Goal: Transaction & Acquisition: Purchase product/service

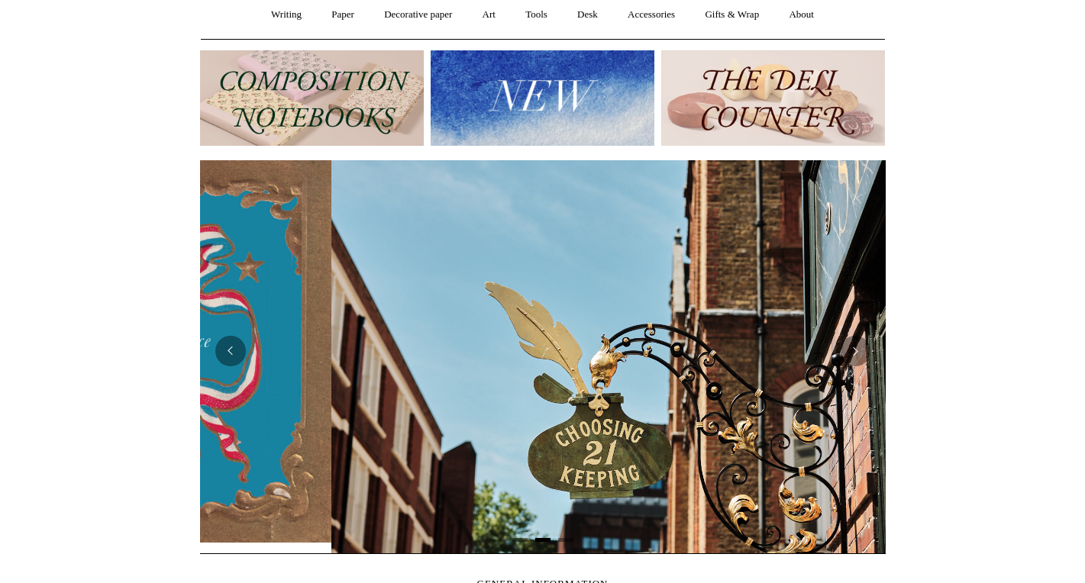
scroll to position [0, 686]
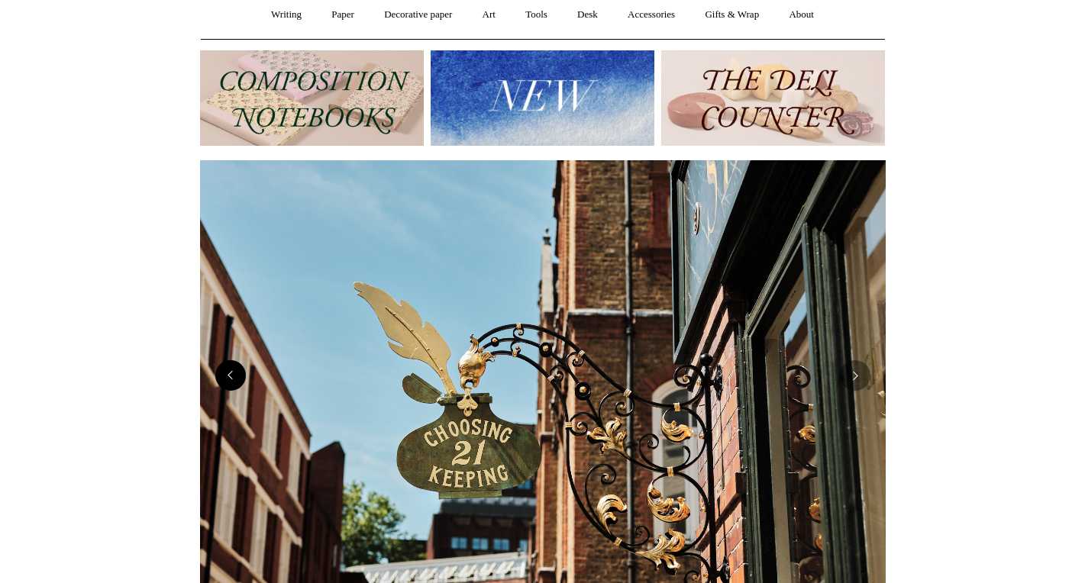
click at [218, 380] on button "Previous" at bounding box center [230, 375] width 31 height 31
click at [231, 371] on button "Previous" at bounding box center [230, 375] width 31 height 31
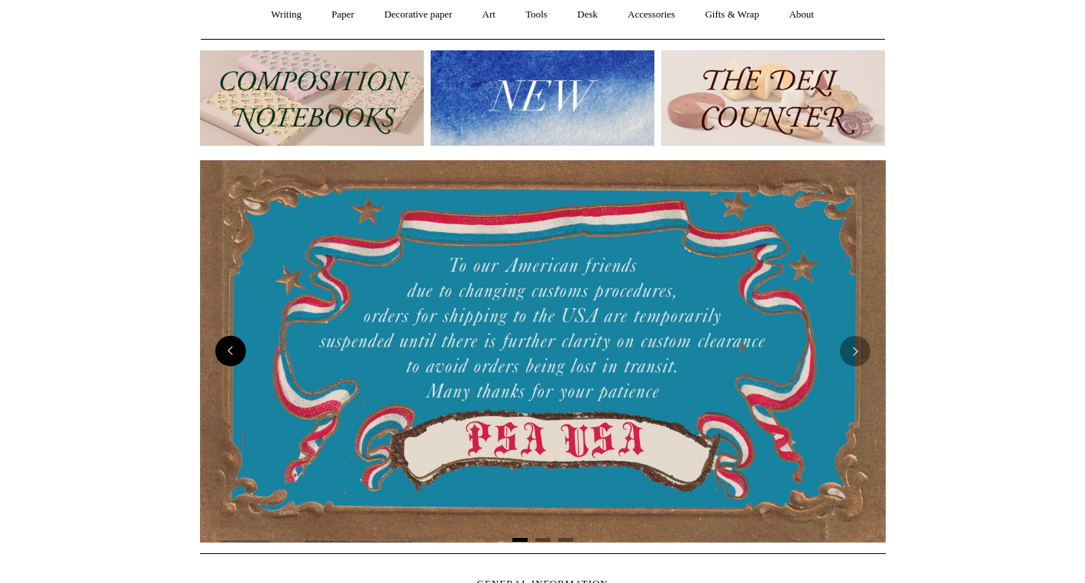
scroll to position [0, 0]
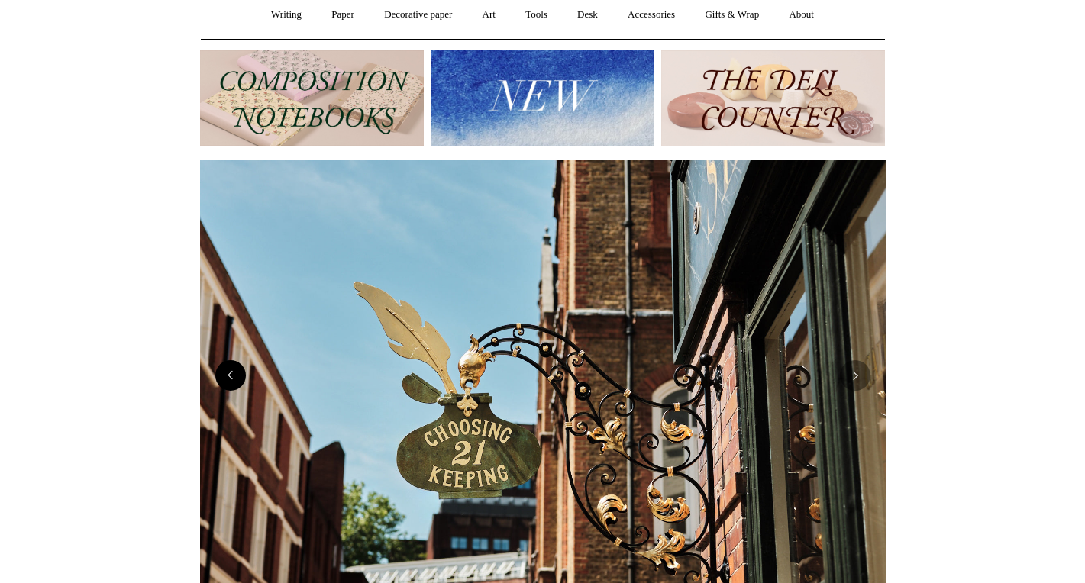
click at [231, 371] on button "Previous" at bounding box center [230, 375] width 31 height 31
click at [239, 374] on button "Previous" at bounding box center [230, 375] width 31 height 31
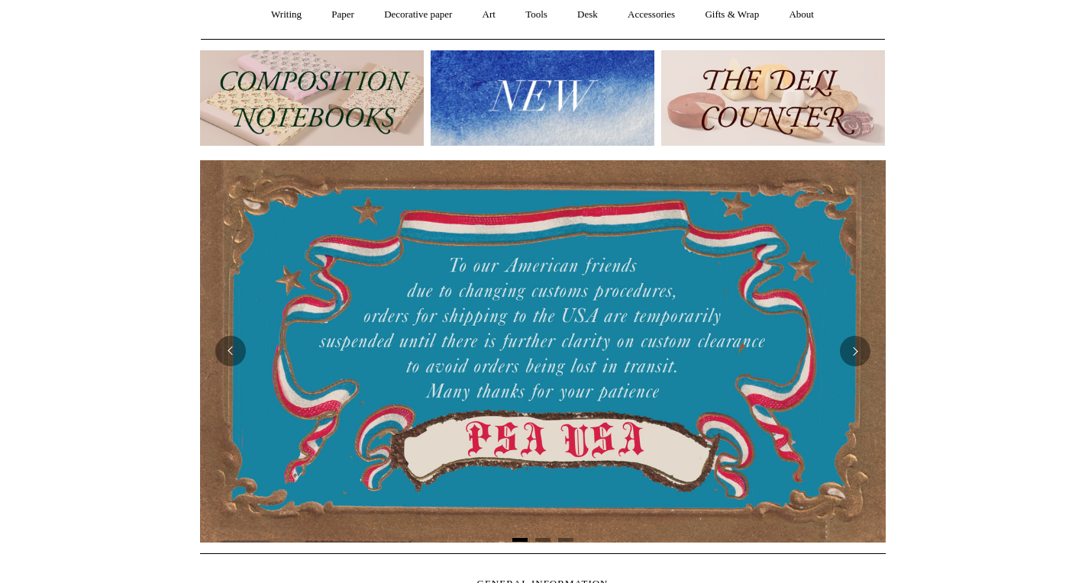
drag, startPoint x: 443, startPoint y: 257, endPoint x: 627, endPoint y: 376, distance: 218.8
click at [627, 376] on div at bounding box center [543, 351] width 686 height 382
click at [628, 376] on img at bounding box center [543, 351] width 686 height 382
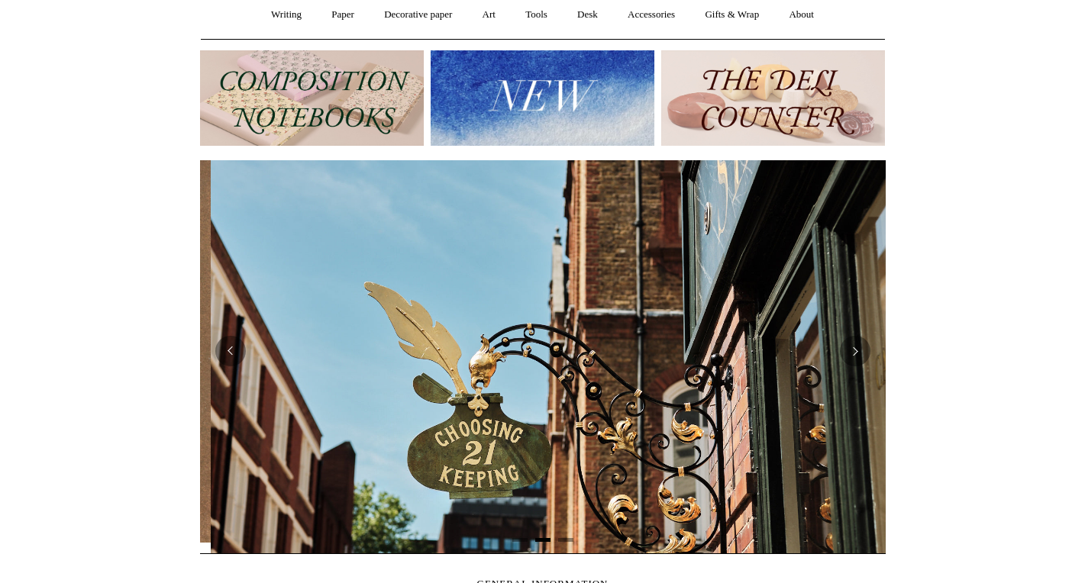
scroll to position [0, 686]
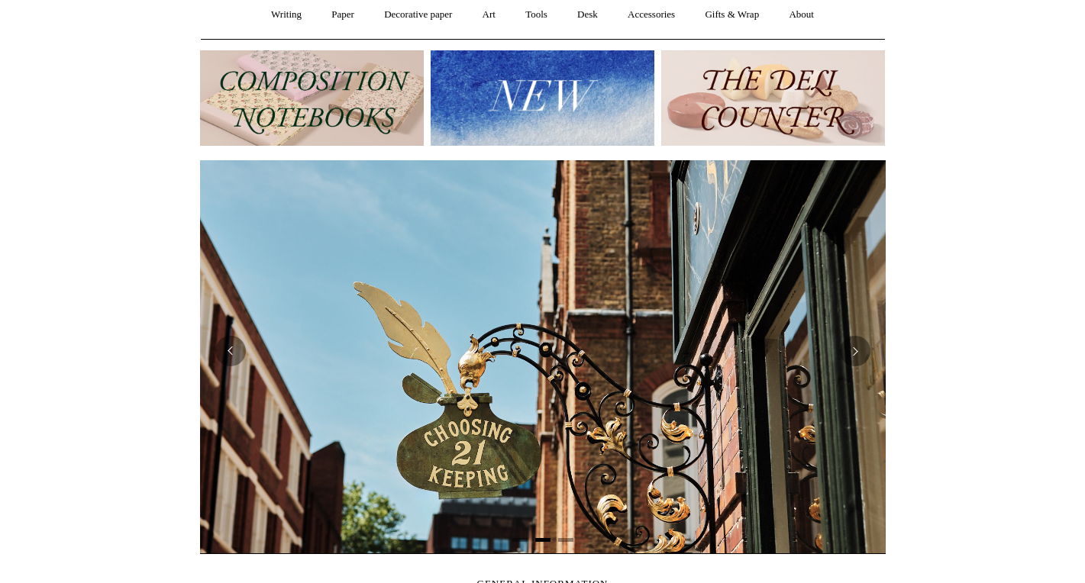
drag, startPoint x: 435, startPoint y: 257, endPoint x: 639, endPoint y: 341, distance: 220.5
click at [638, 341] on div at bounding box center [542, 351] width 2057 height 405
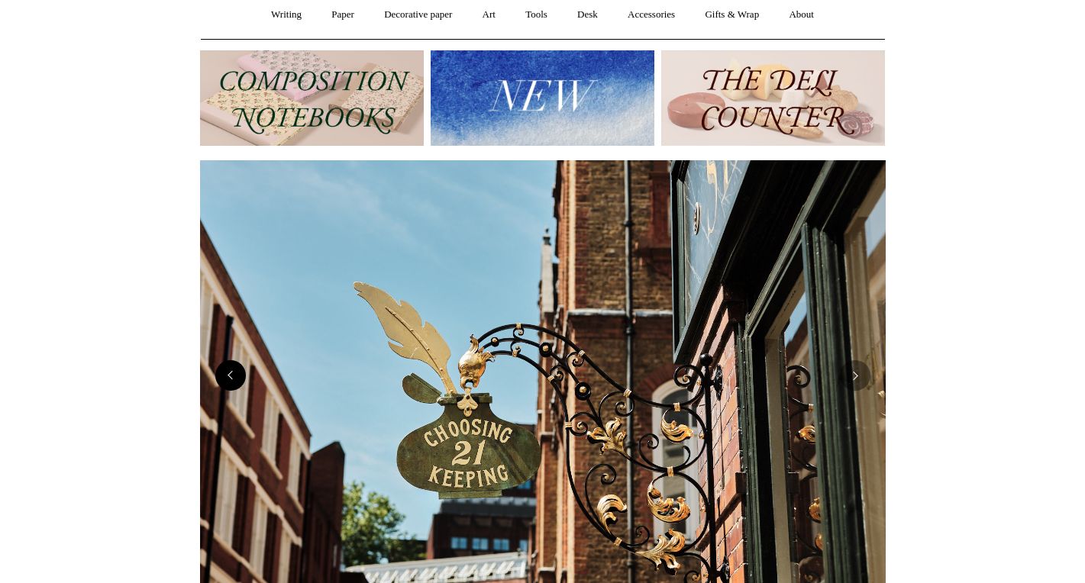
click at [244, 369] on button "Previous" at bounding box center [230, 375] width 31 height 31
click at [234, 381] on button "Previous" at bounding box center [230, 375] width 31 height 31
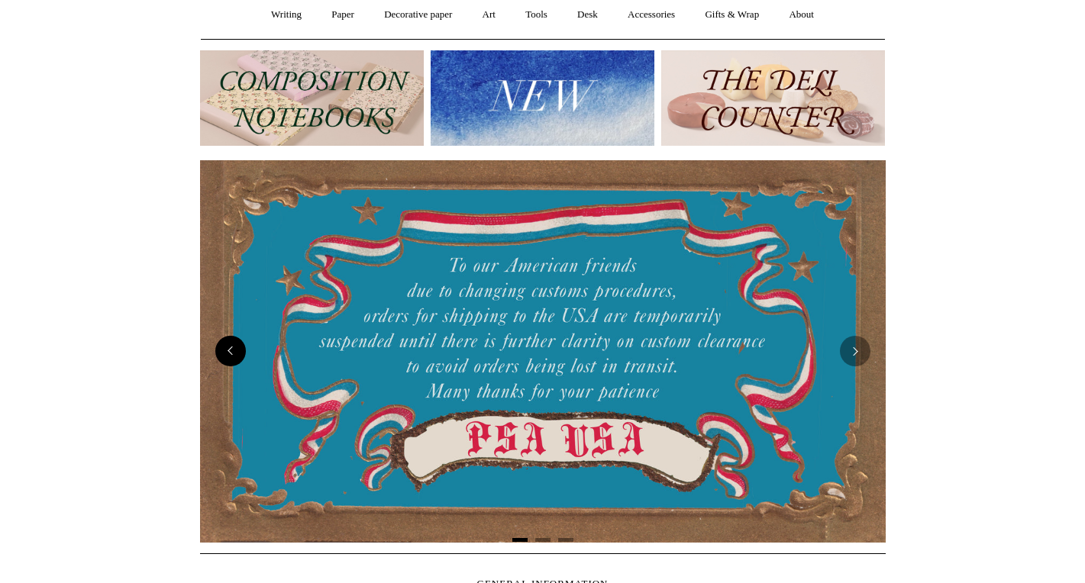
scroll to position [0, 0]
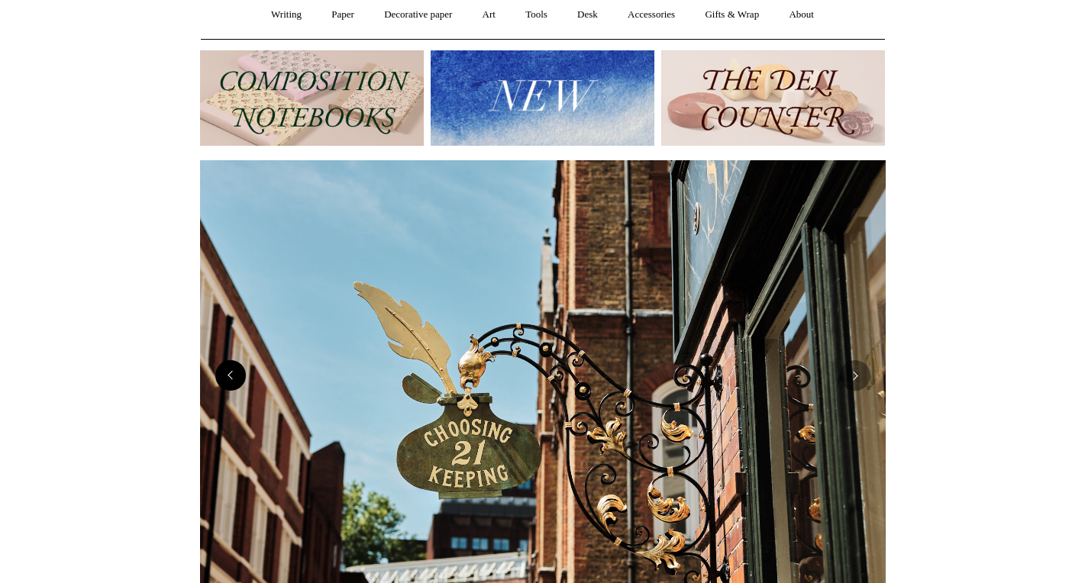
click at [234, 381] on button "Previous" at bounding box center [230, 375] width 31 height 31
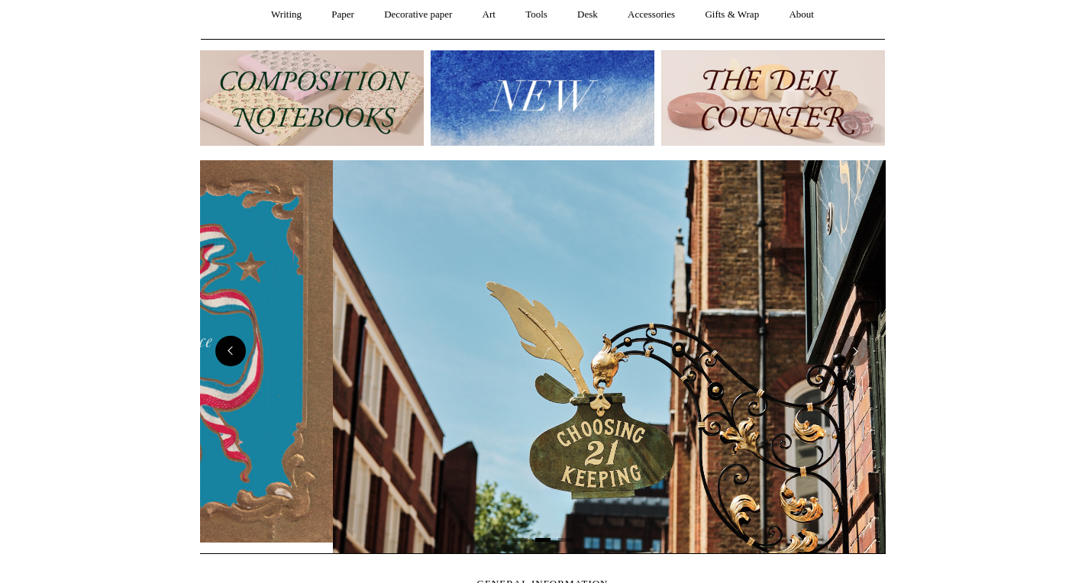
scroll to position [0, 686]
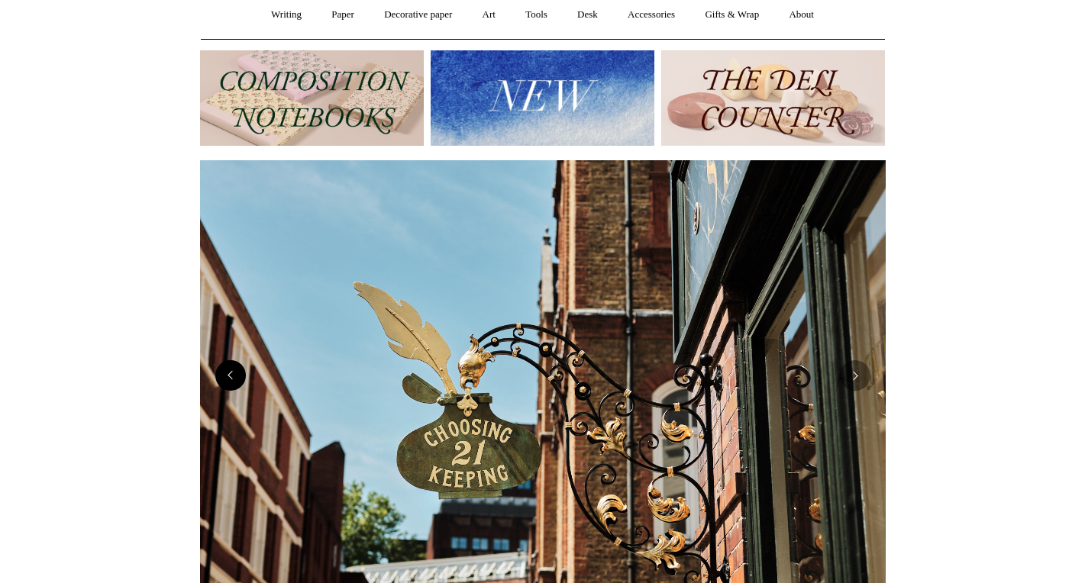
click at [234, 381] on button "Previous" at bounding box center [230, 375] width 31 height 31
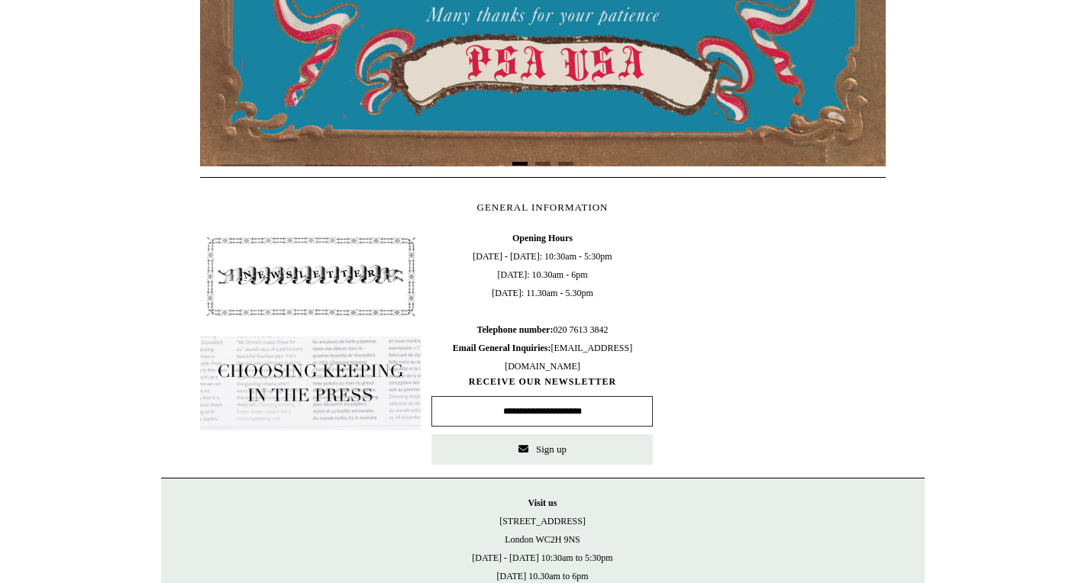
scroll to position [530, 0]
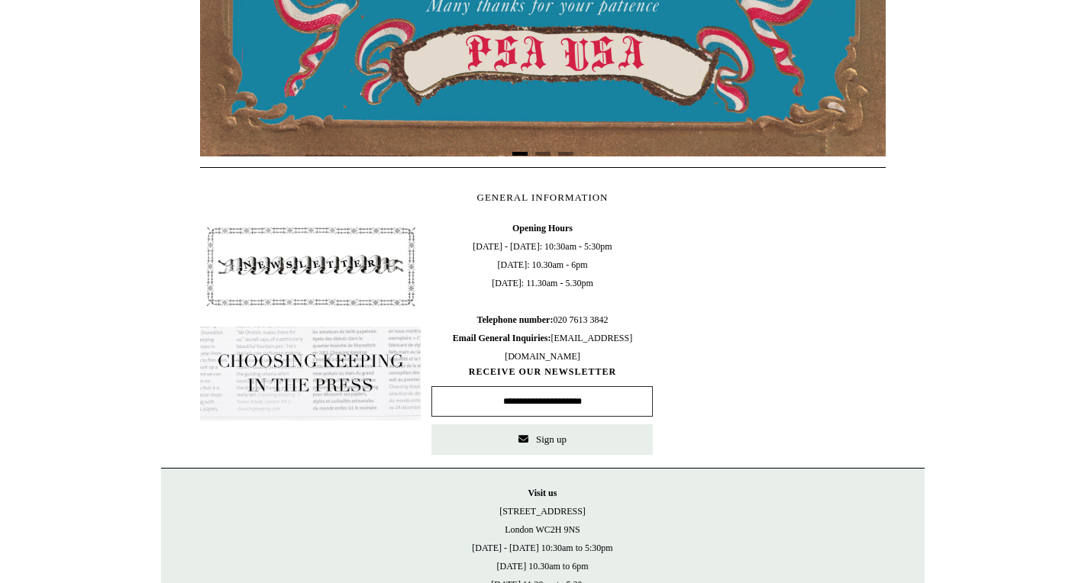
click at [174, 383] on div "GENERAL INFORMATION Opening Hours Monday - Friday: 10:30am - 5:30pm Saturday: 1…" at bounding box center [543, 317] width 764 height 301
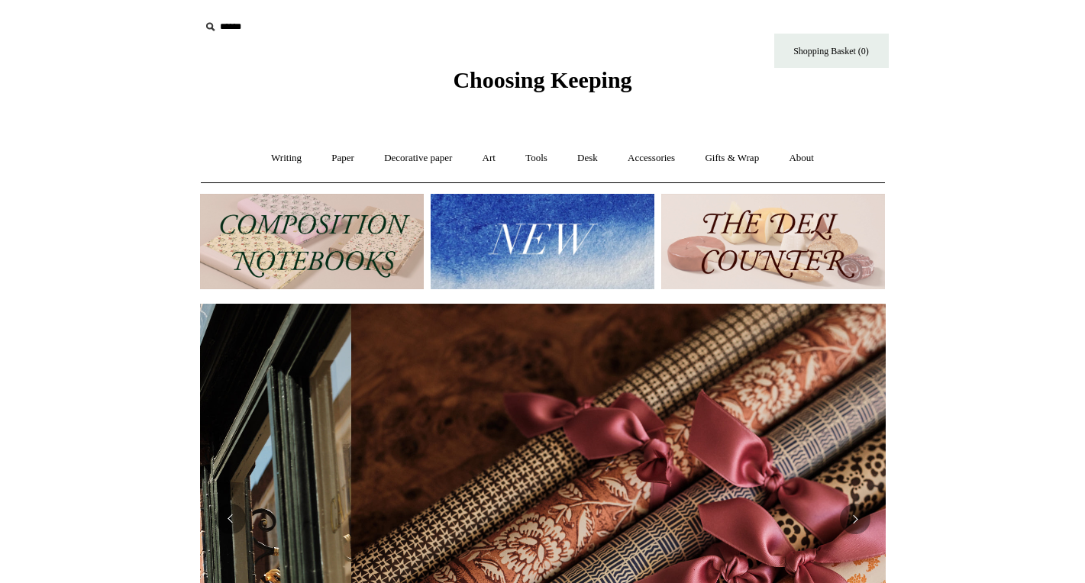
scroll to position [0, 1372]
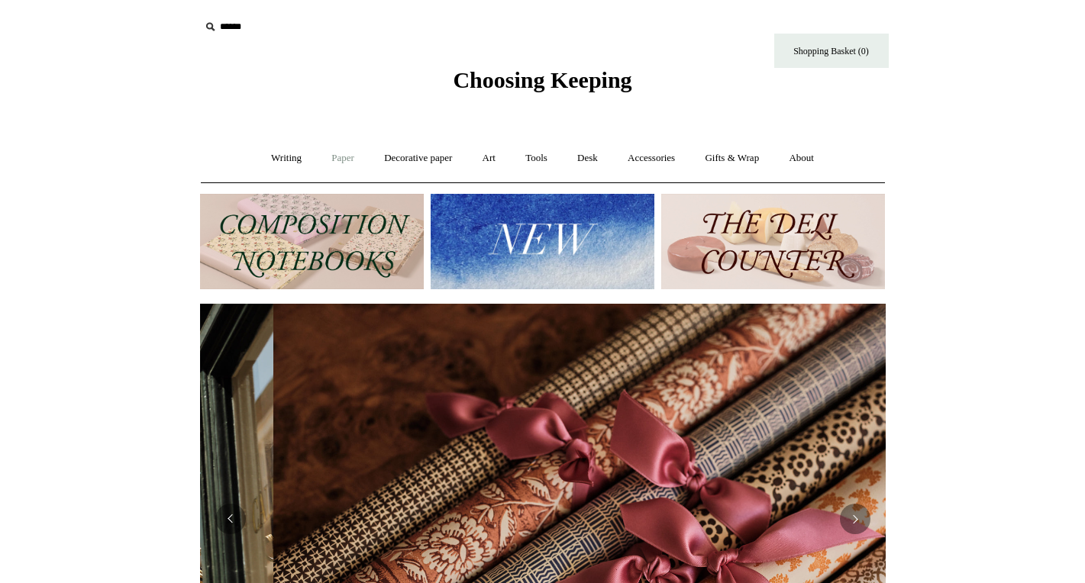
click at [330, 161] on link "Paper +" at bounding box center [343, 158] width 50 height 40
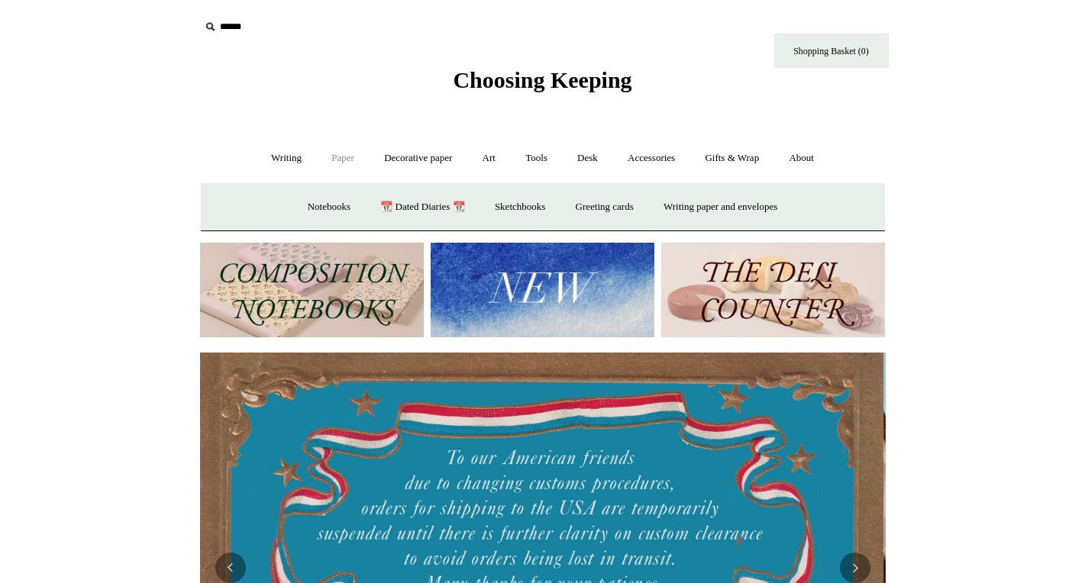
scroll to position [0, 0]
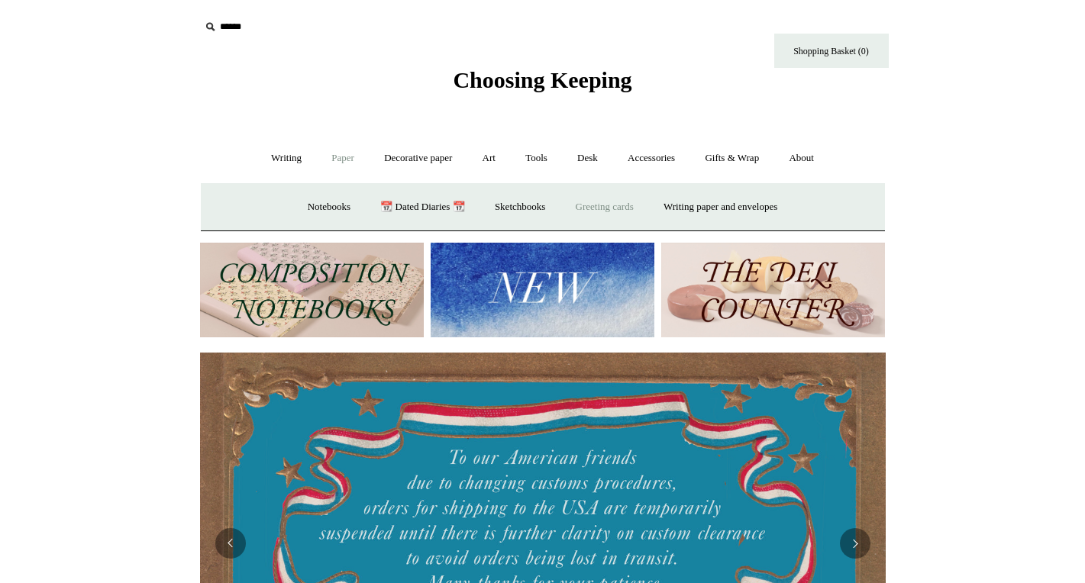
click at [601, 214] on link "Greeting cards +" at bounding box center [605, 207] width 86 height 40
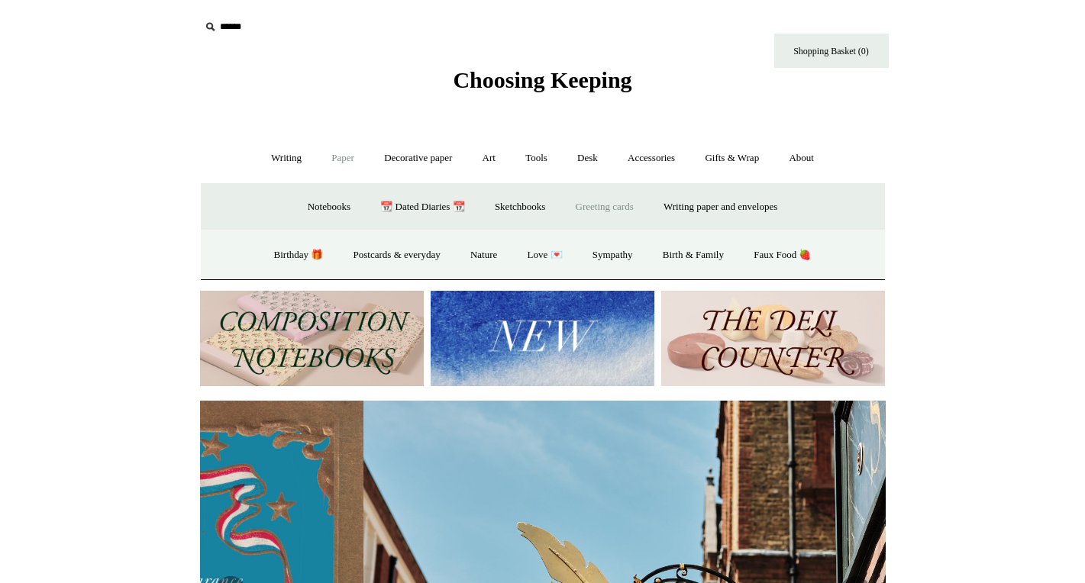
scroll to position [0, 686]
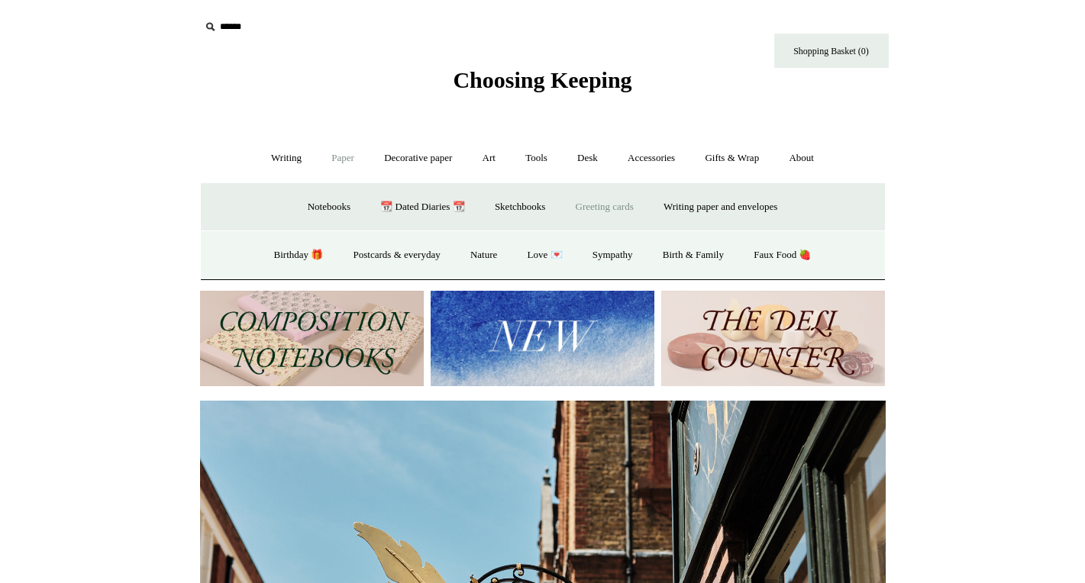
click at [601, 214] on link "Greeting cards -" at bounding box center [605, 207] width 86 height 40
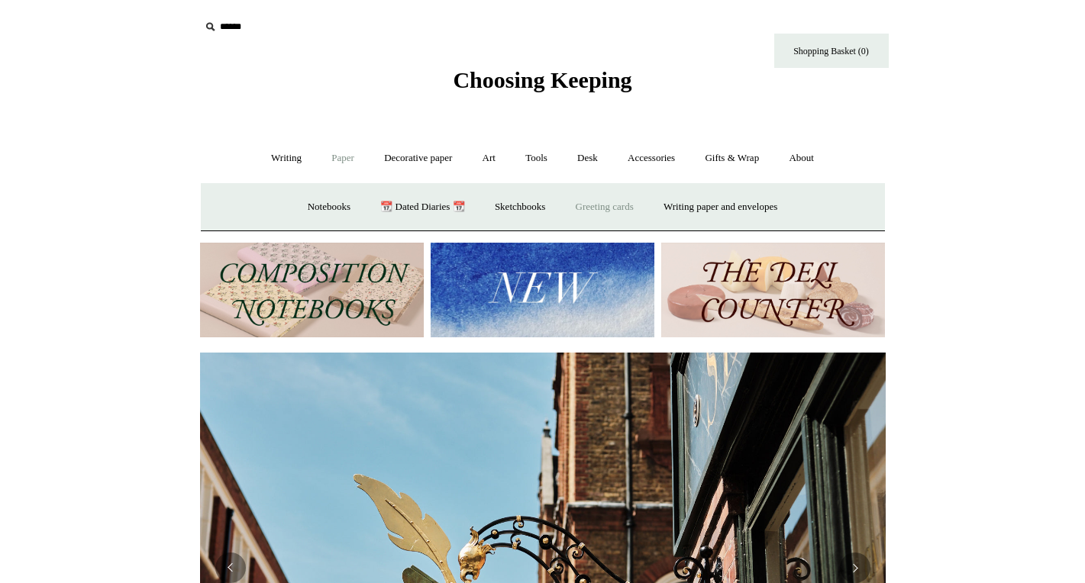
click at [601, 214] on link "Greeting cards +" at bounding box center [605, 207] width 86 height 40
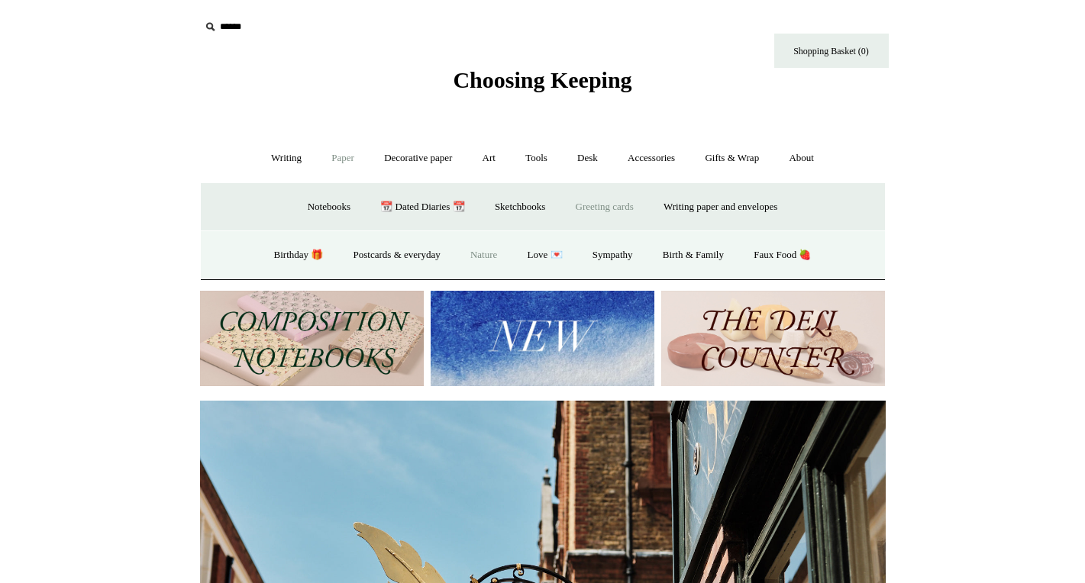
click at [480, 258] on link "Nature" at bounding box center [484, 255] width 54 height 40
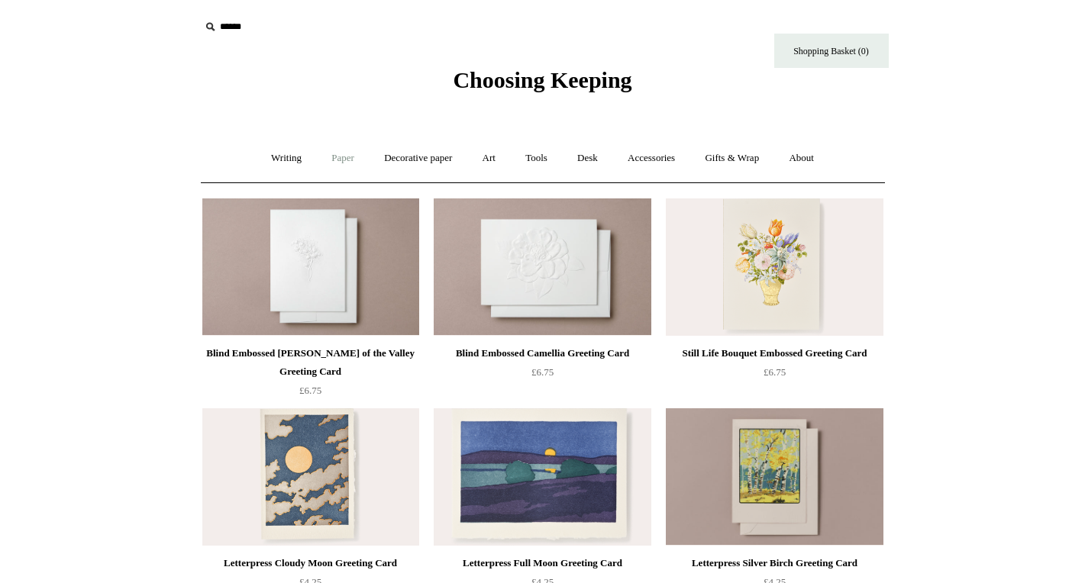
click at [343, 155] on link "Paper +" at bounding box center [343, 158] width 50 height 40
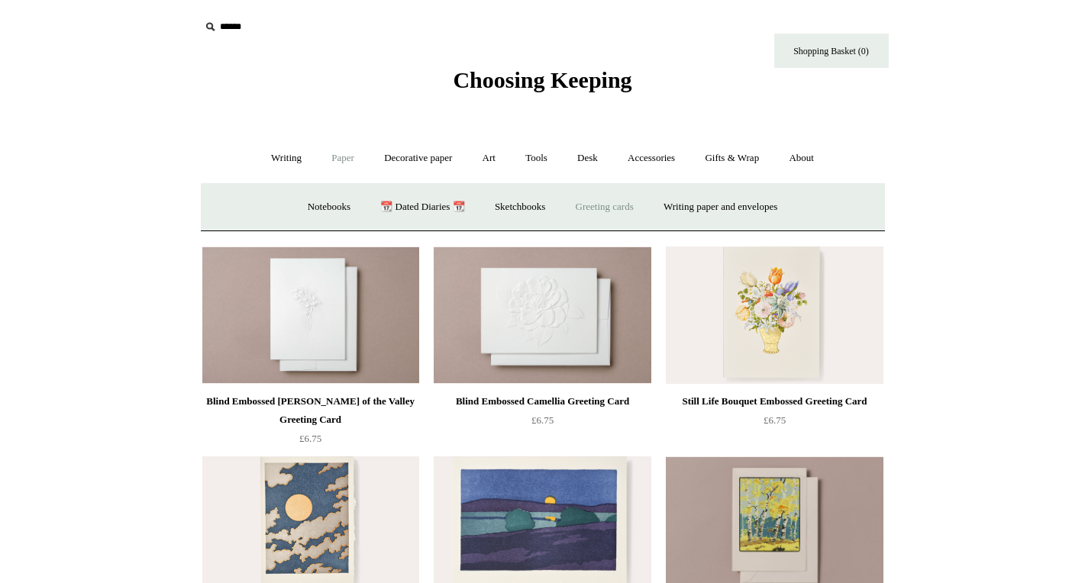
click at [606, 213] on link "Greeting cards +" at bounding box center [605, 207] width 86 height 40
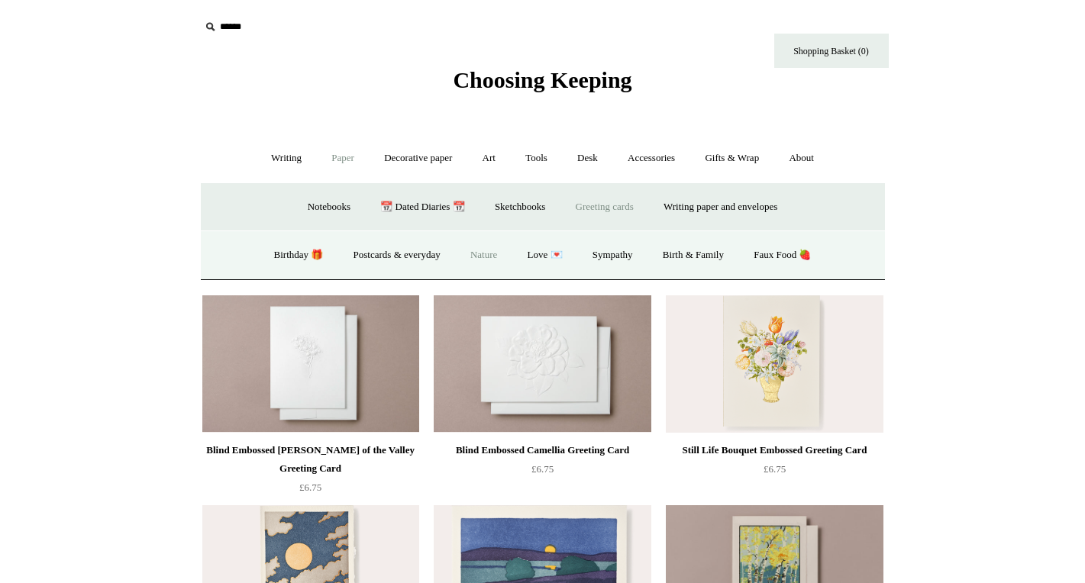
click at [243, 25] on input "text" at bounding box center [294, 27] width 188 height 28
type input "*********"
click at [367, 13] on input "*" at bounding box center [374, 26] width 15 height 27
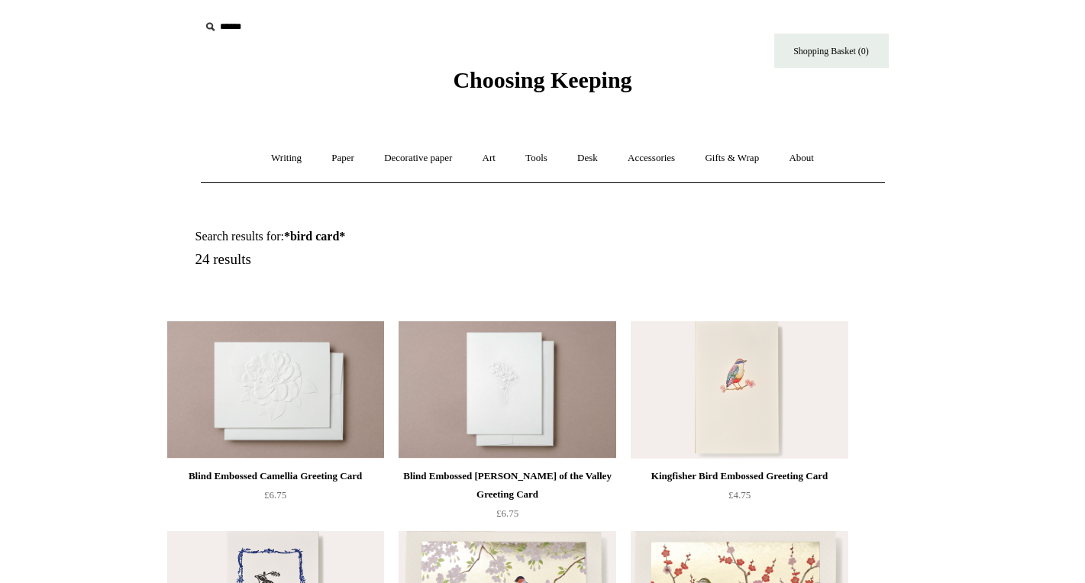
click at [235, 29] on input "text" at bounding box center [294, 27] width 188 height 28
type input "*"
click at [485, 160] on link "Art +" at bounding box center [489, 158] width 40 height 40
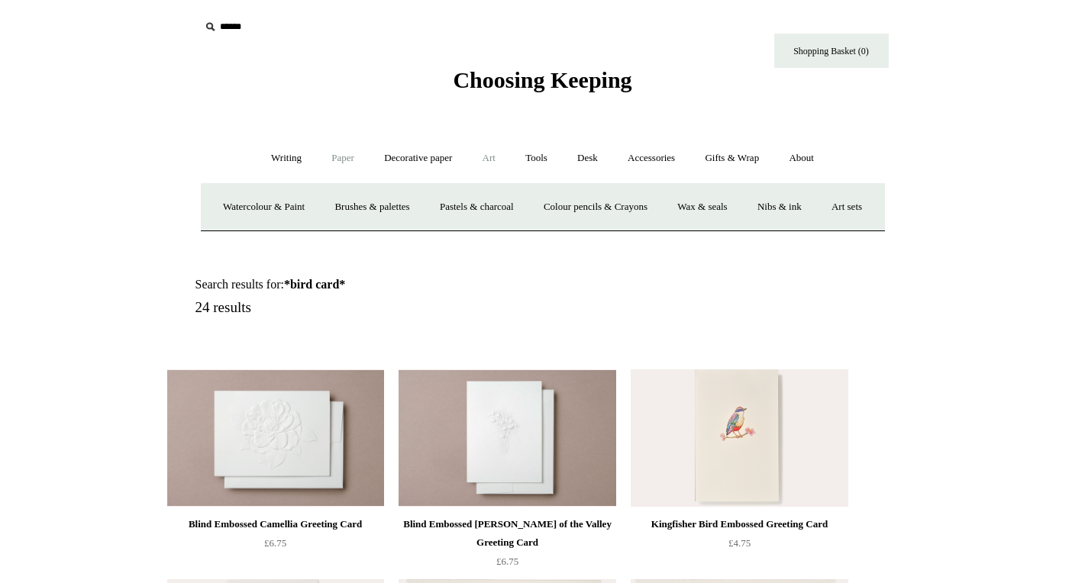
click at [343, 159] on link "Paper +" at bounding box center [343, 158] width 50 height 40
click at [606, 208] on link "Greeting cards +" at bounding box center [605, 207] width 86 height 40
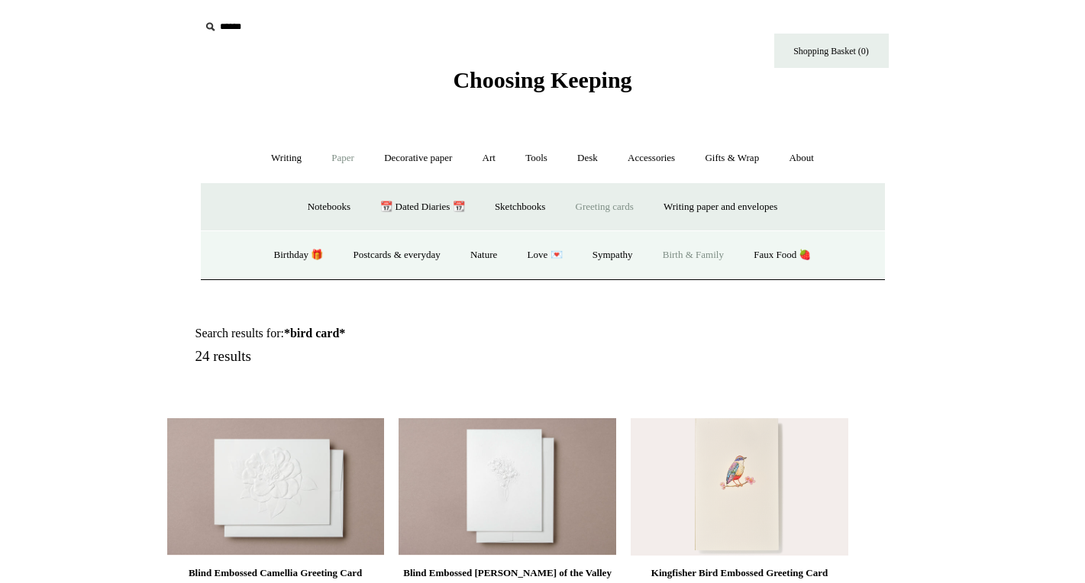
click at [729, 260] on link "Birth & Family" at bounding box center [693, 255] width 89 height 40
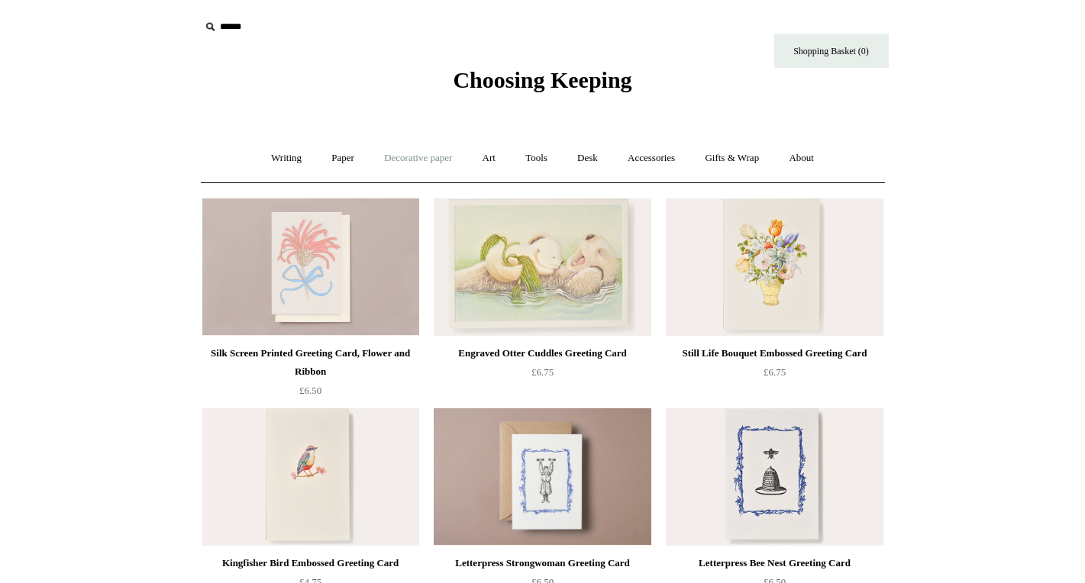
click at [425, 163] on link "Decorative paper +" at bounding box center [417, 158] width 95 height 40
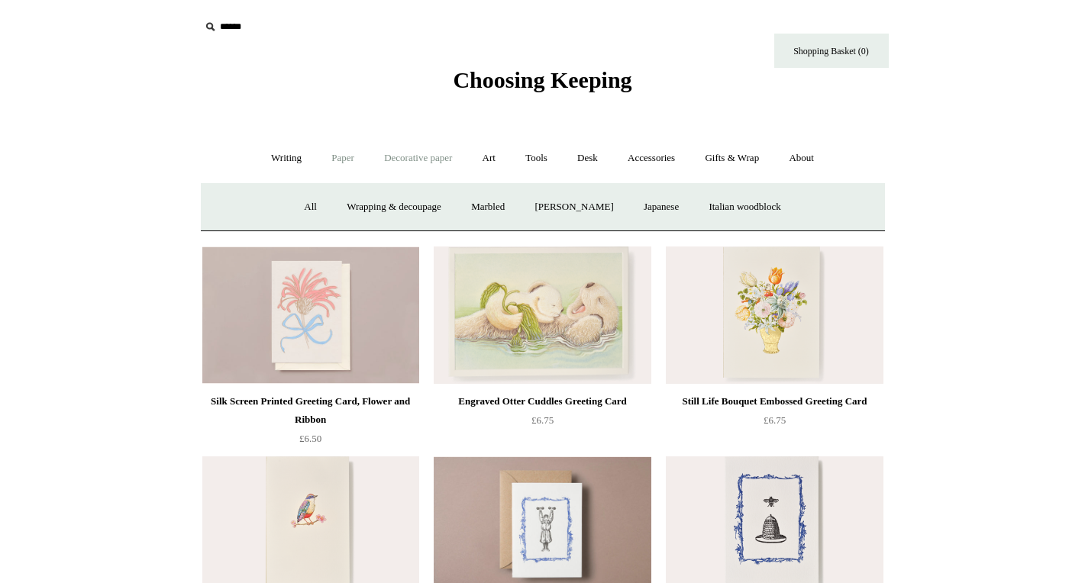
click at [338, 160] on link "Paper +" at bounding box center [343, 158] width 50 height 40
click at [593, 209] on link "Greeting cards +" at bounding box center [605, 207] width 86 height 40
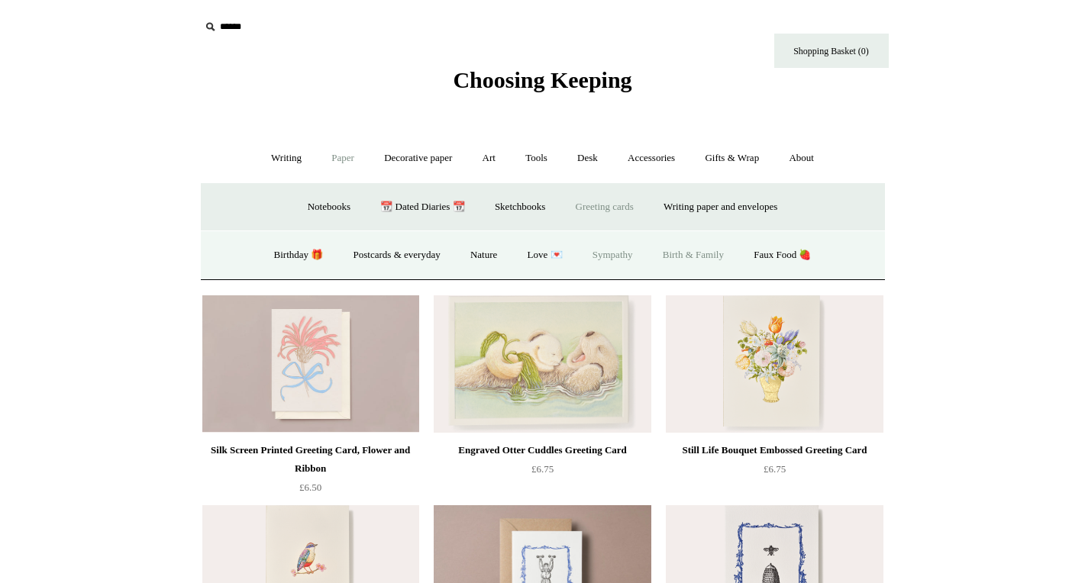
click at [615, 257] on link "Sympathy" at bounding box center [613, 255] width 68 height 40
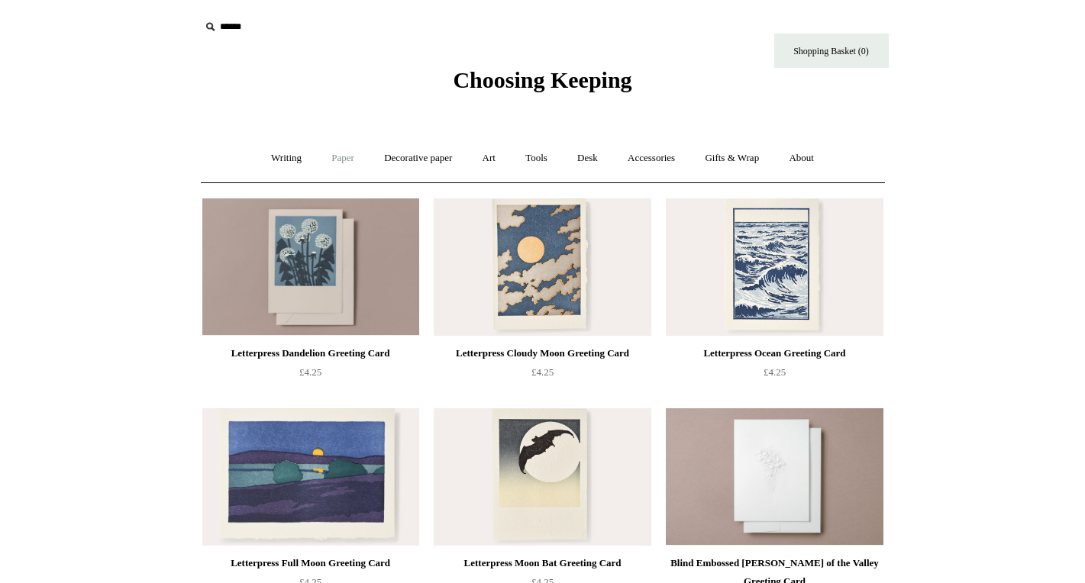
click at [333, 158] on link "Paper +" at bounding box center [343, 158] width 50 height 40
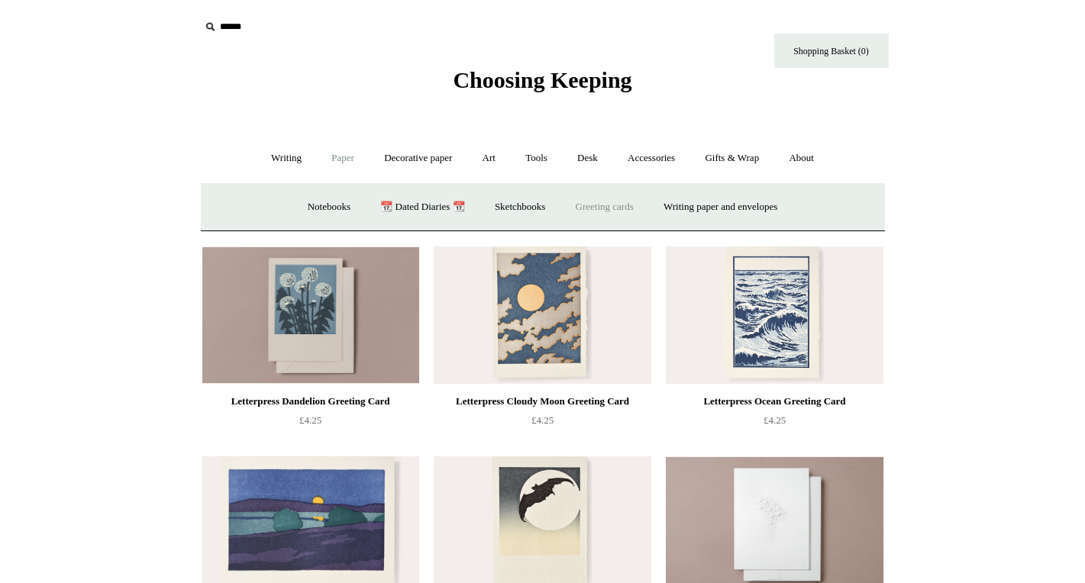
click at [640, 210] on link "Greeting cards +" at bounding box center [605, 207] width 86 height 40
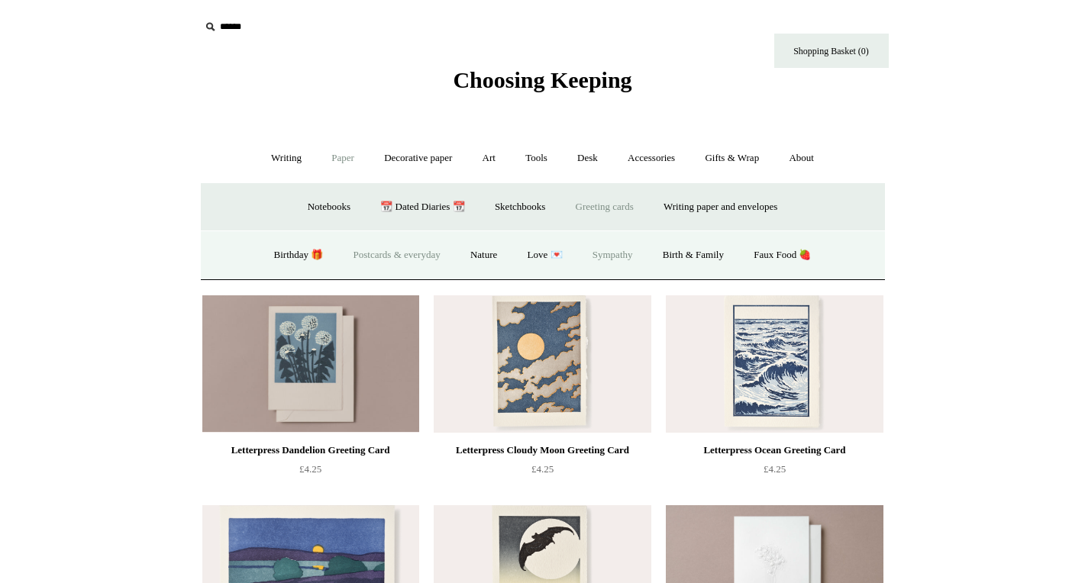
click at [391, 257] on link "Postcards & everyday" at bounding box center [397, 255] width 115 height 40
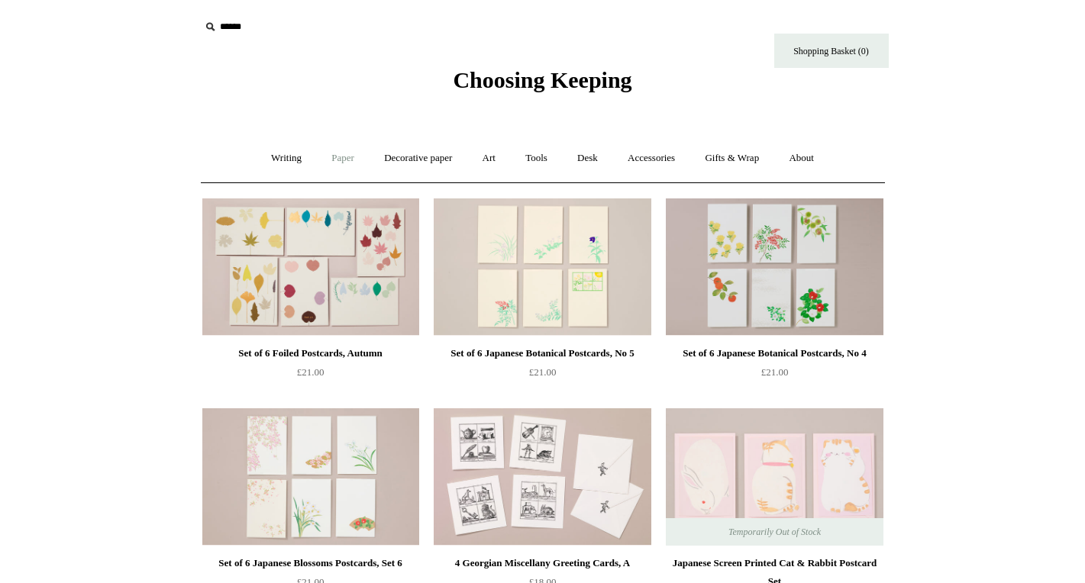
click at [346, 165] on link "Paper +" at bounding box center [343, 158] width 50 height 40
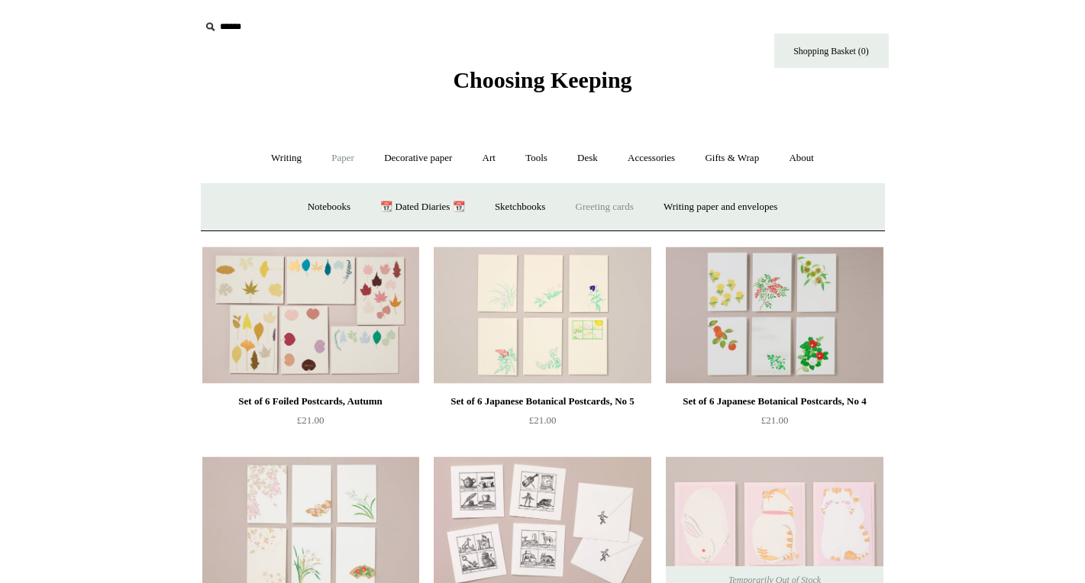
click at [593, 203] on link "Greeting cards +" at bounding box center [605, 207] width 86 height 40
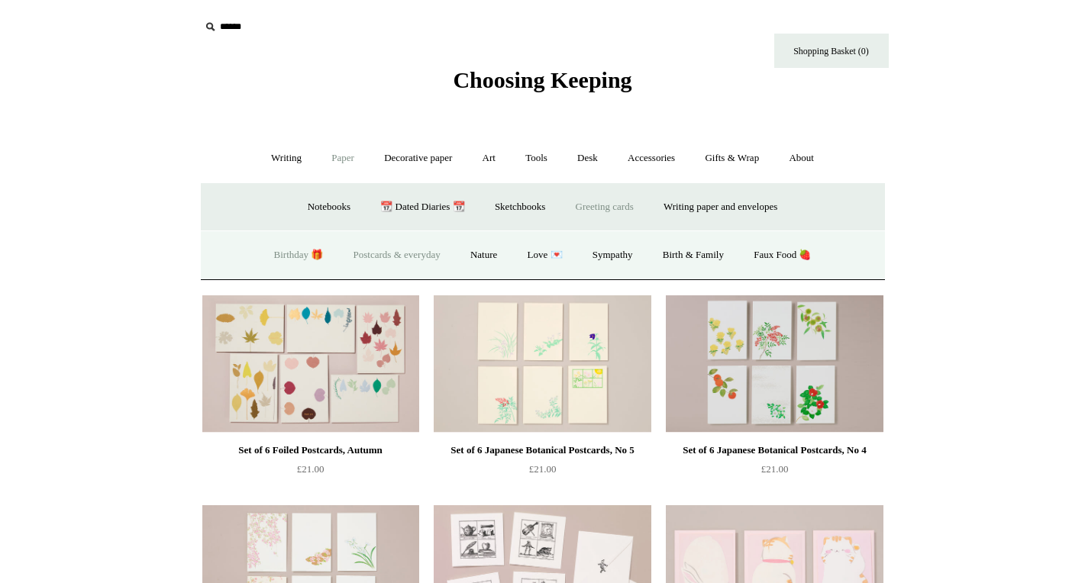
click at [294, 255] on link "Birthday 🎁" at bounding box center [298, 255] width 77 height 40
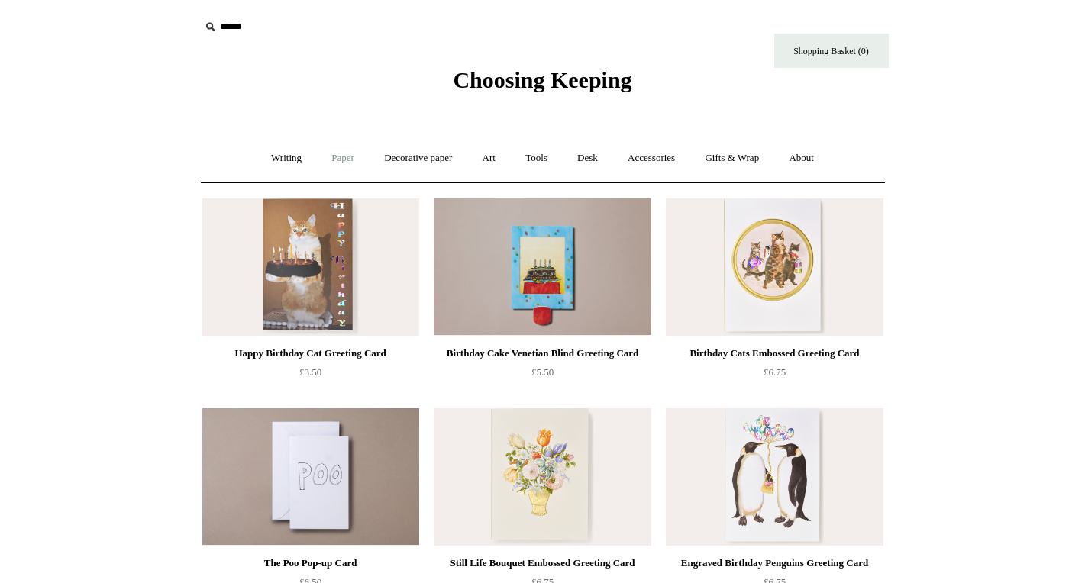
click at [338, 157] on link "Paper +" at bounding box center [343, 158] width 50 height 40
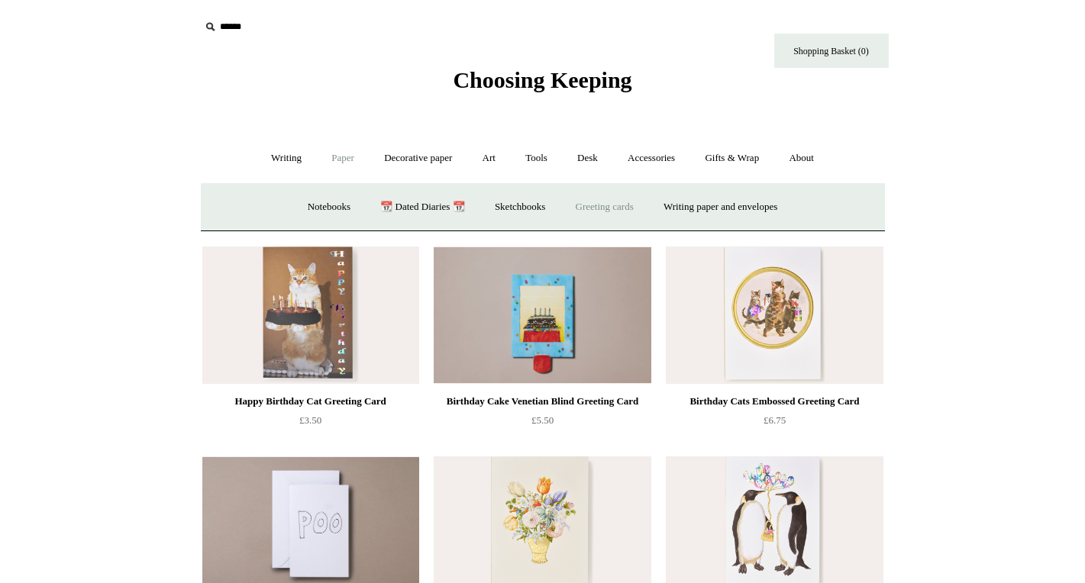
click at [616, 212] on link "Greeting cards +" at bounding box center [605, 207] width 86 height 40
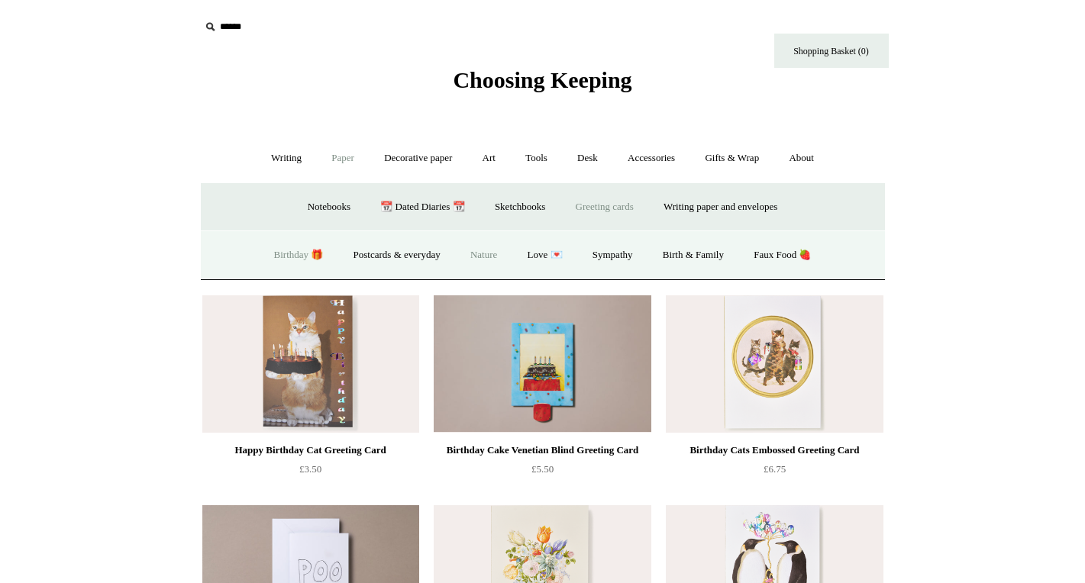
click at [490, 257] on link "Nature" at bounding box center [484, 255] width 54 height 40
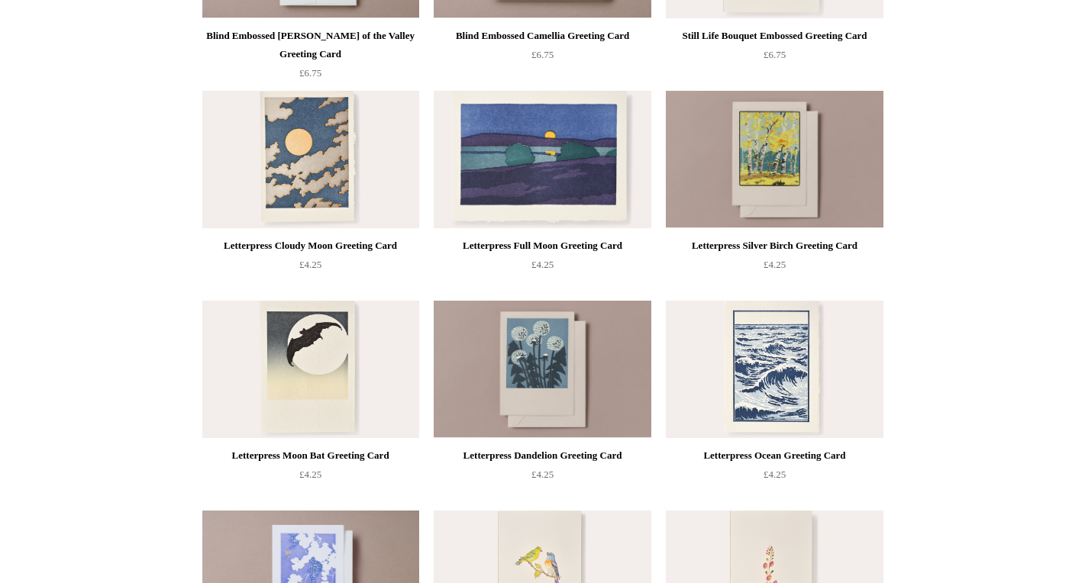
scroll to position [319, 0]
